Goal: Information Seeking & Learning: Find specific fact

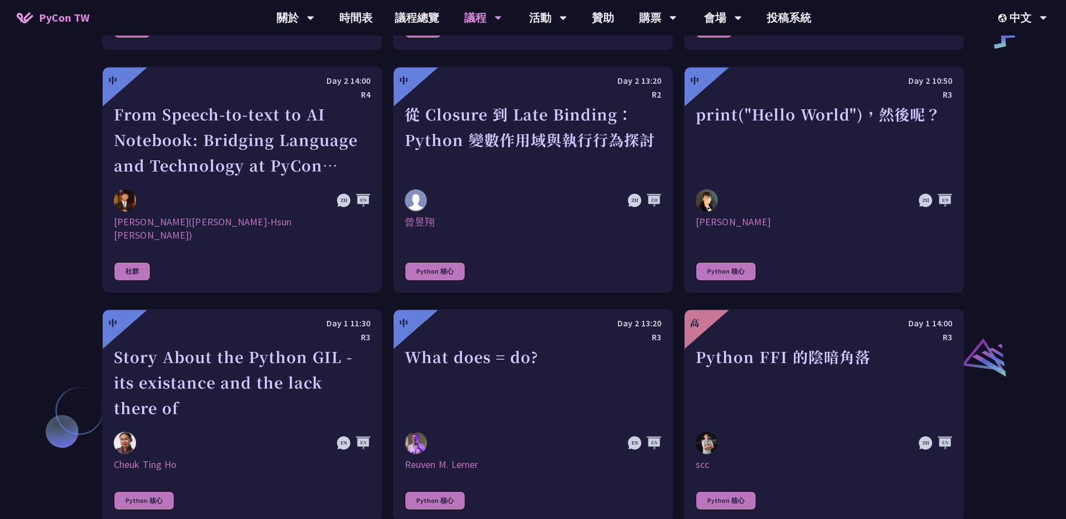
scroll to position [798, 0]
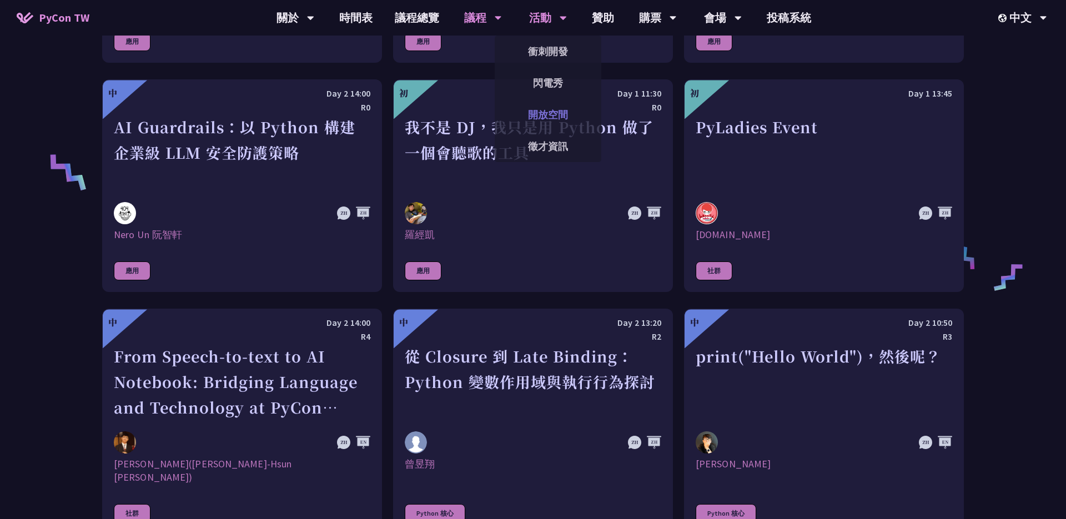
click at [548, 115] on link "開放空間" at bounding box center [548, 115] width 107 height 26
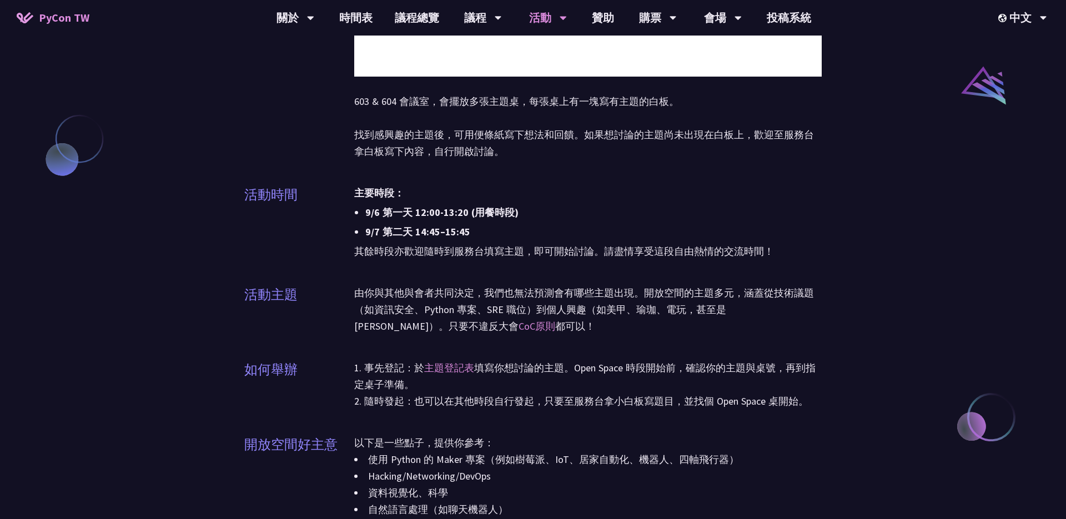
scroll to position [945, 0]
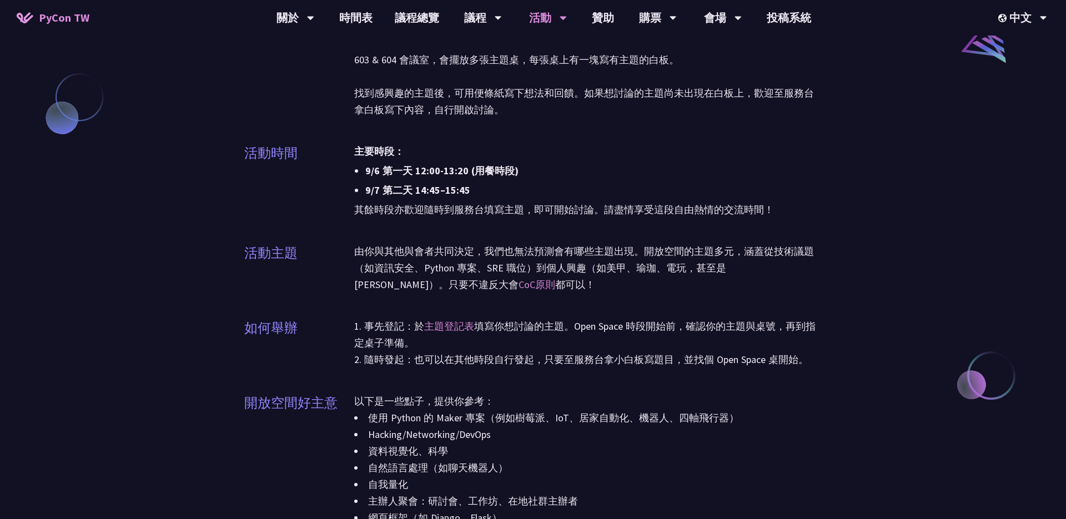
drag, startPoint x: 367, startPoint y: 173, endPoint x: 509, endPoint y: 188, distance: 143.0
click at [509, 188] on ul "主要時段： 9/6 第一天 12:00-13:20 (用餐時段) 9/7 第二天 14:45–15:45" at bounding box center [588, 171] width 468 height 56
copy ul "9/6 第一天 12:00-13:20 (用餐時段) 9/7 第二天 14:45–15:45"
click at [829, 149] on div "開放空間 開放空間（Open Space）是自助式、聚會形式的活動，與大會議程同時進行。活動的主題不事先安排，而是由會眾在現場自由規劃與參與。你可以選擇分享某…" at bounding box center [533, 112] width 1066 height 2114
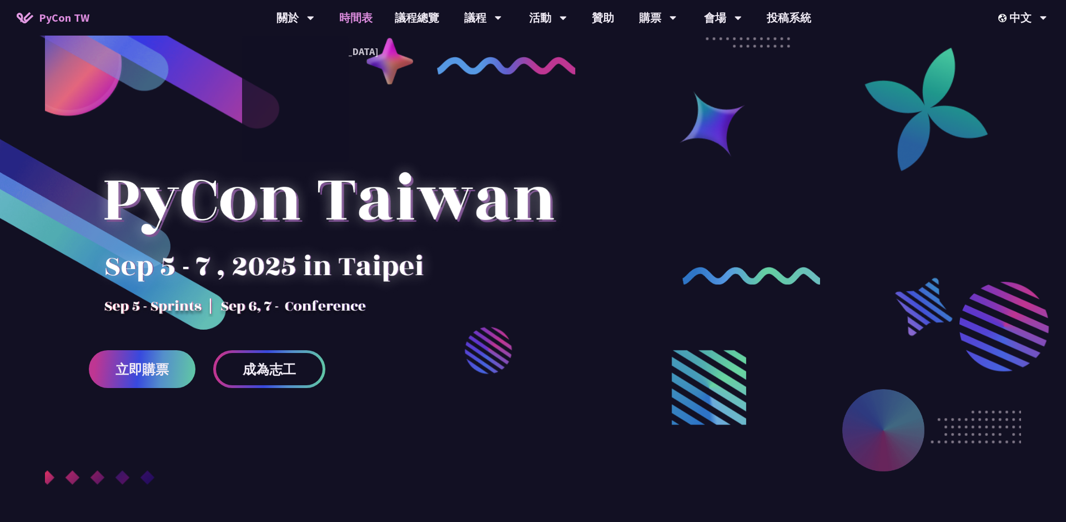
click at [352, 19] on link "時間表" at bounding box center [356, 18] width 56 height 36
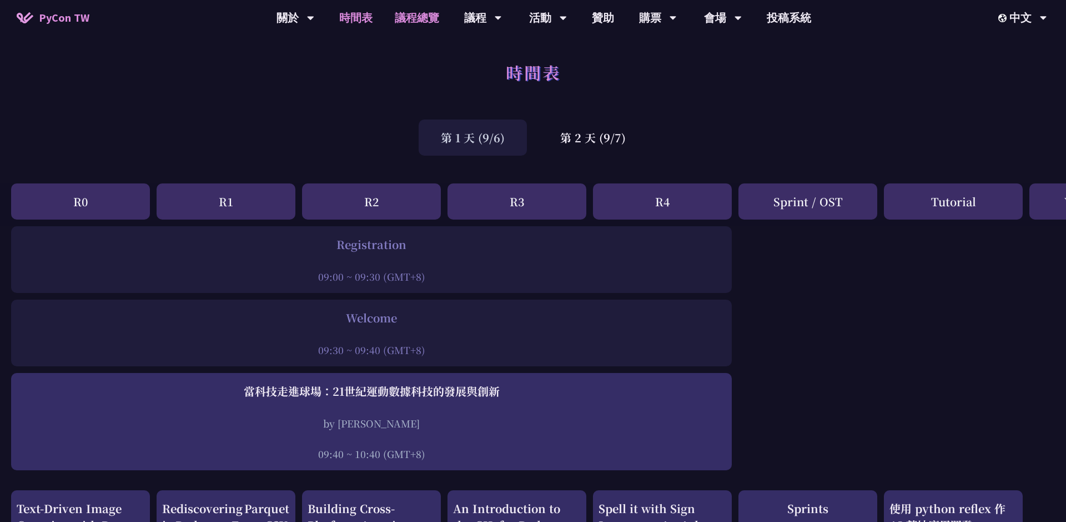
click at [429, 15] on link "議程總覽" at bounding box center [417, 18] width 67 height 36
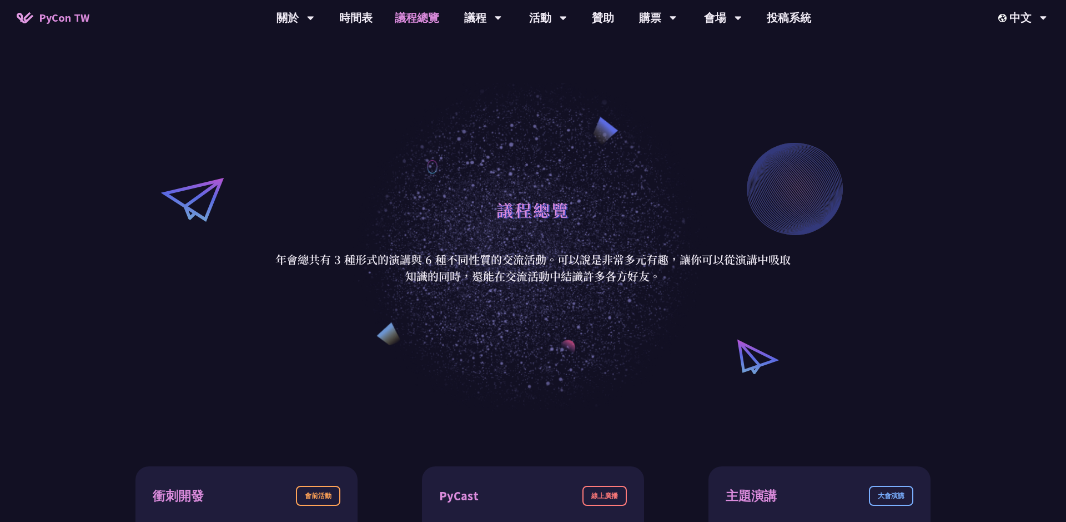
click at [413, 26] on link "議程總覽" at bounding box center [417, 18] width 67 height 36
click at [539, 60] on link "衝刺開發" at bounding box center [548, 51] width 107 height 26
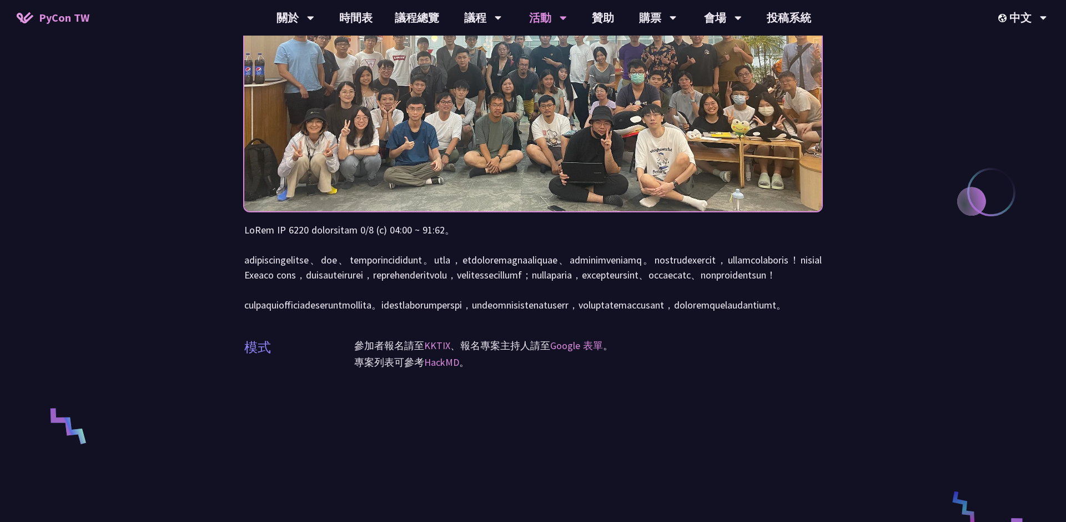
scroll to position [63, 0]
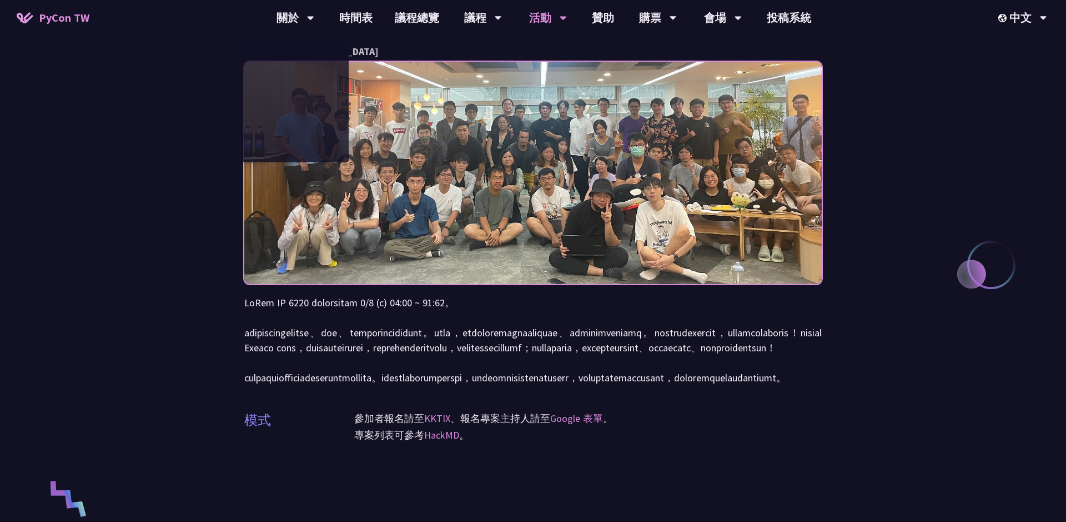
click at [69, 22] on span "PyCon TW" at bounding box center [64, 17] width 51 height 17
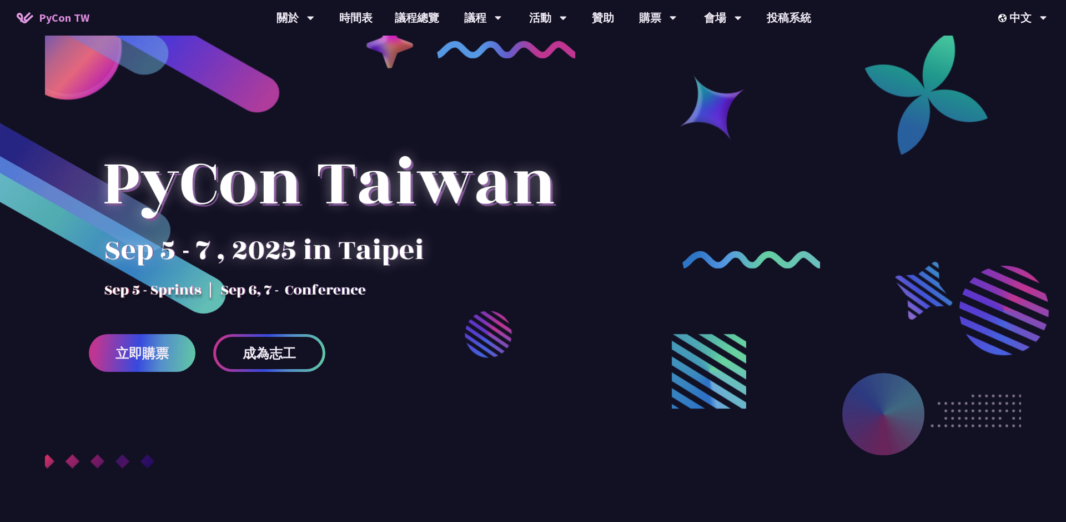
scroll to position [18, 0]
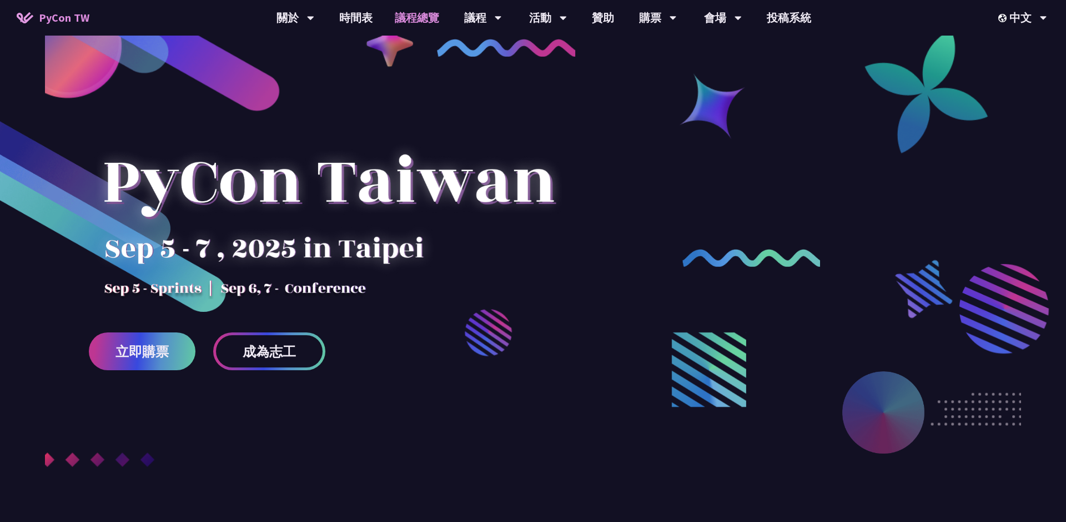
click at [420, 20] on link "議程總覽" at bounding box center [417, 18] width 67 height 36
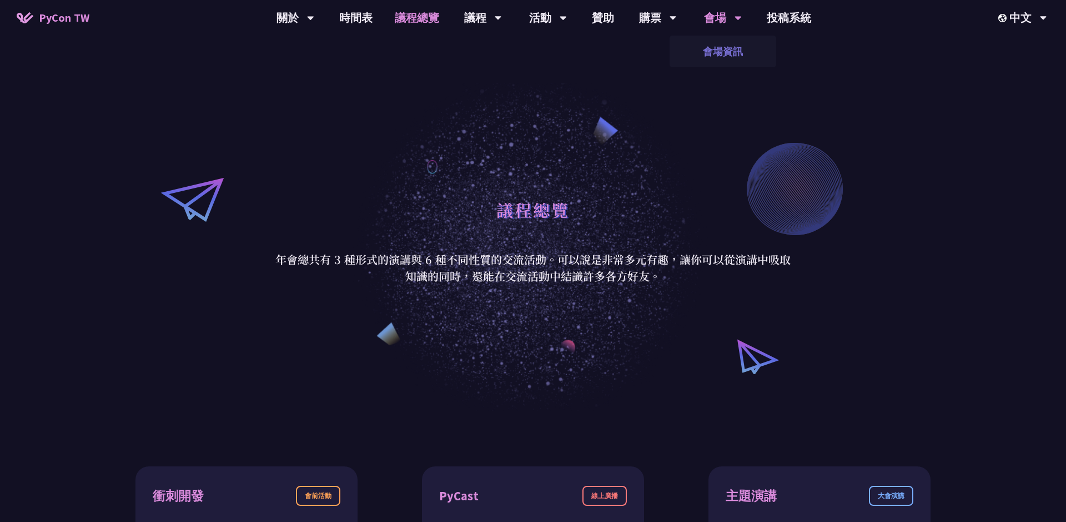
click at [717, 50] on link "會場資訊" at bounding box center [723, 51] width 107 height 26
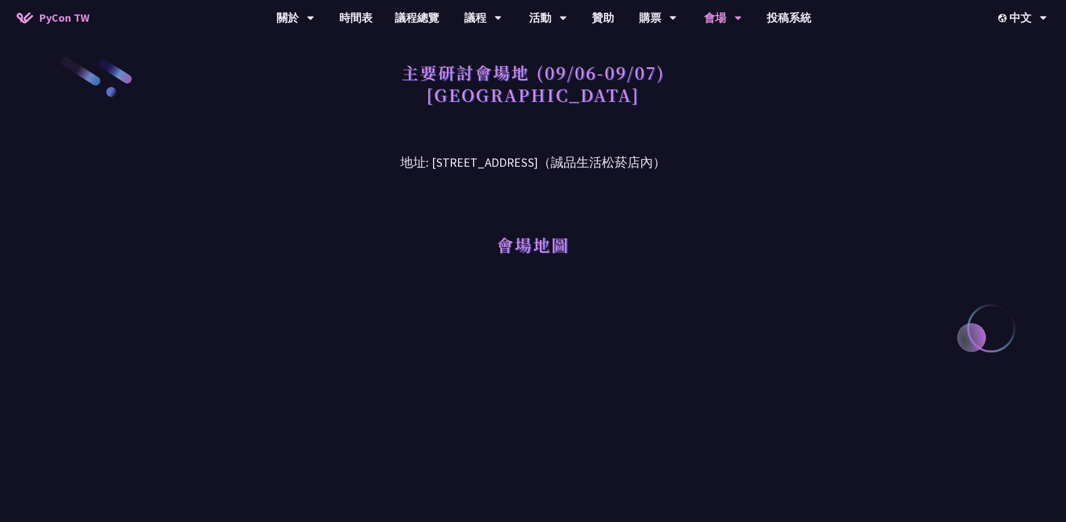
drag, startPoint x: 371, startPoint y: 164, endPoint x: 777, endPoint y: 171, distance: 406.1
click at [777, 171] on h3 "地址: [STREET_ADDRESS]（誠品生活松菸店內）" at bounding box center [533, 154] width 578 height 36
copy h3 "地址: [STREET_ADDRESS]（誠品生活松菸店內）"
click at [1015, 11] on div "中文" at bounding box center [1023, 18] width 49 height 36
click at [1023, 58] on div "EN" at bounding box center [1022, 51] width 67 height 26
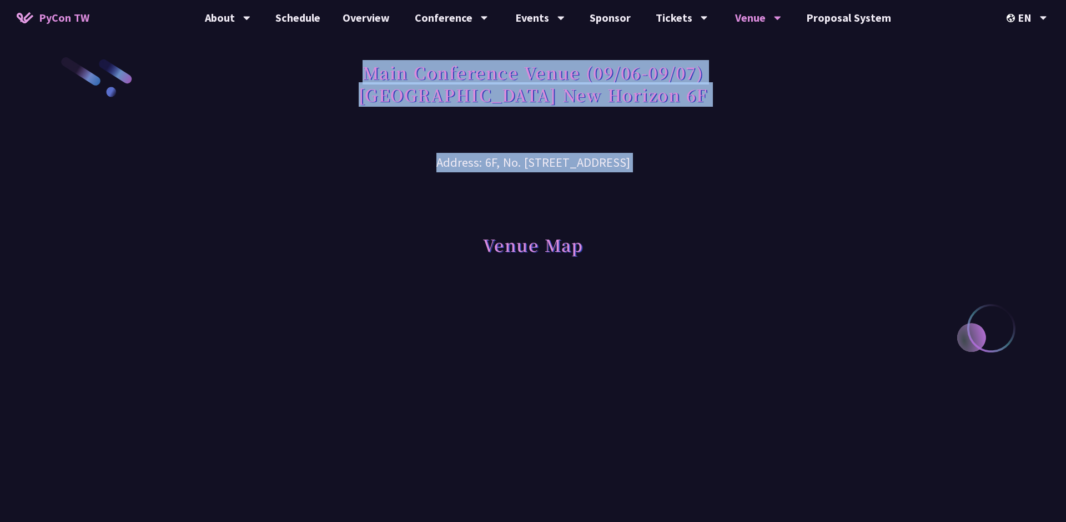
drag, startPoint x: 366, startPoint y: 74, endPoint x: 783, endPoint y: 177, distance: 429.8
copy div "Main Conference Venue (09/06-09/07) [GEOGRAPHIC_DATA] New Horizon 6F Address: 6…"
